Goal: Transaction & Acquisition: Download file/media

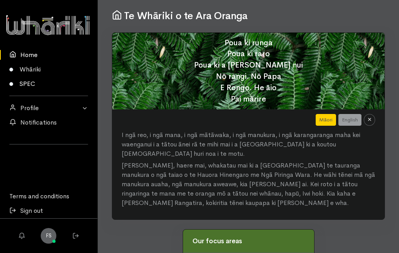
click at [13, 87] on link "SPEC" at bounding box center [48, 84] width 97 height 14
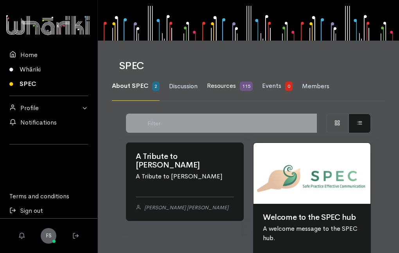
click at [216, 87] on span "Resources" at bounding box center [221, 86] width 29 height 8
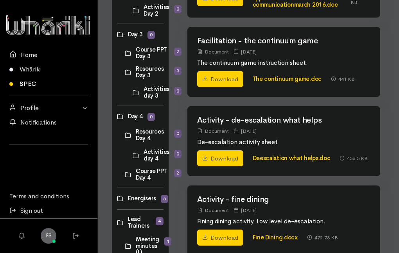
scroll to position [336, 0]
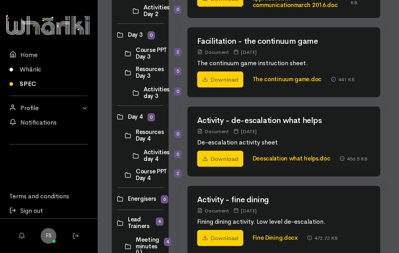
click at [125, 54] on link at bounding box center [125, 54] width 0 height 0
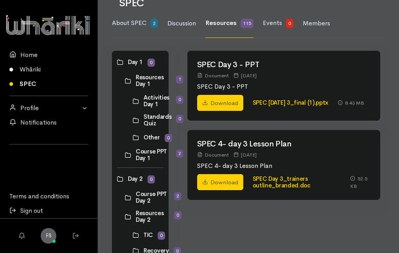
scroll to position [64, 0]
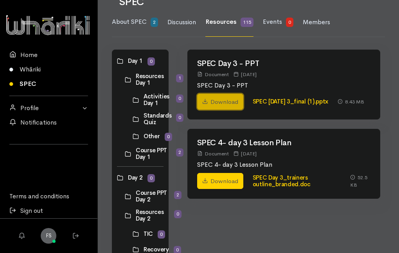
click at [213, 110] on link "Download" at bounding box center [220, 102] width 46 height 16
